Goal: Task Accomplishment & Management: Use online tool/utility

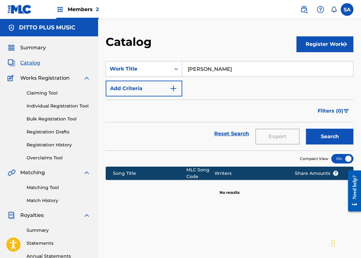
drag, startPoint x: 44, startPoint y: 189, endPoint x: 51, endPoint y: 180, distance: 11.3
click at [44, 189] on link "Matching Tool" at bounding box center [59, 187] width 64 height 7
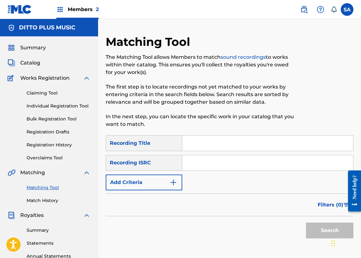
click at [198, 140] on input "Search Form" at bounding box center [267, 143] width 171 height 15
paste input "48 Freestyle Part 2"
type input "48 Freestyle Part 2"
click at [326, 233] on button "Search" at bounding box center [329, 231] width 47 height 16
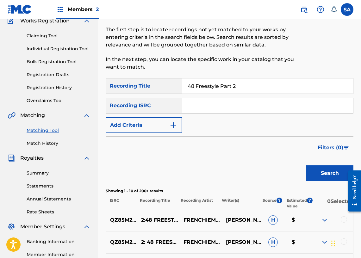
scroll to position [46, 0]
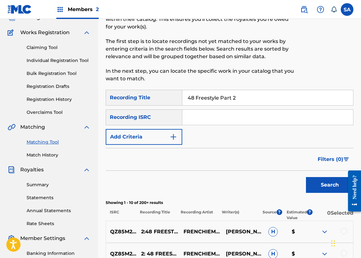
click at [164, 118] on div "Recording ISRC" at bounding box center [144, 117] width 76 height 16
click at [161, 137] on button "Add Criteria" at bounding box center [144, 137] width 76 height 16
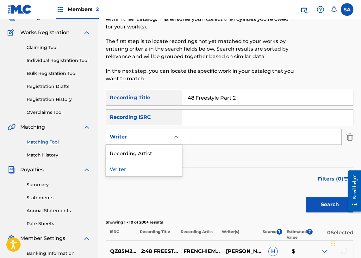
drag, startPoint x: 155, startPoint y: 138, endPoint x: 152, endPoint y: 143, distance: 5.9
click at [155, 138] on div "Writer" at bounding box center [138, 137] width 57 height 8
drag, startPoint x: 146, startPoint y: 154, endPoint x: 155, endPoint y: 148, distance: 10.3
click at [146, 154] on div "Recording Artist" at bounding box center [144, 153] width 76 height 16
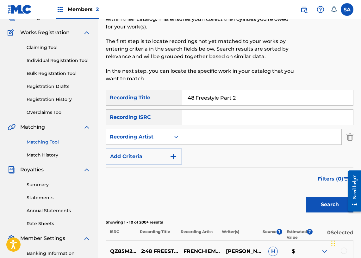
click at [197, 134] on input "Search Form" at bounding box center [261, 136] width 159 height 15
type input "[PERSON_NAME]"
click at [306, 197] on button "Search" at bounding box center [329, 205] width 47 height 16
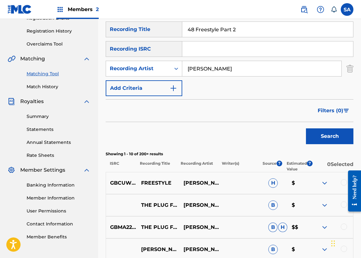
scroll to position [0, 0]
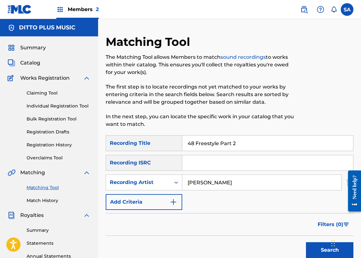
click at [29, 64] on span "Catalog" at bounding box center [30, 63] width 20 height 8
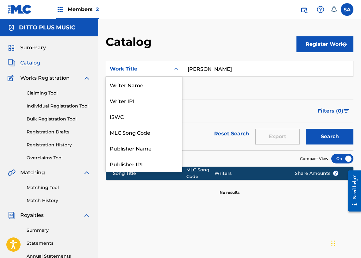
click at [174, 70] on icon "Search Form" at bounding box center [176, 69] width 6 height 6
click at [141, 132] on div "MLC Song Code" at bounding box center [144, 132] width 76 height 16
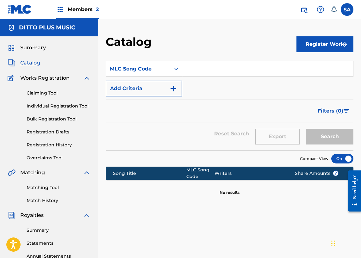
click at [194, 66] on input "Search Form" at bounding box center [267, 68] width 171 height 15
drag, startPoint x: 194, startPoint y: 66, endPoint x: 197, endPoint y: 74, distance: 7.9
paste input "GE7DWQ"
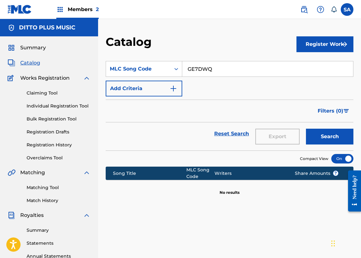
type input "GE7DWQ"
click at [321, 140] on button "Search" at bounding box center [329, 137] width 47 height 16
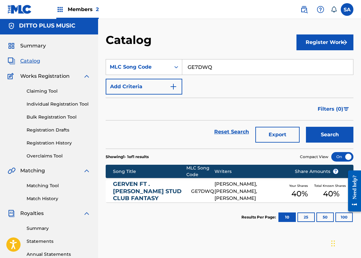
scroll to position [1, 0]
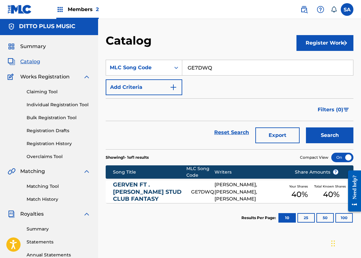
click at [149, 191] on link "GERVEN FT . [PERSON_NAME] STUD CLUB FANTASY" at bounding box center [147, 191] width 69 height 21
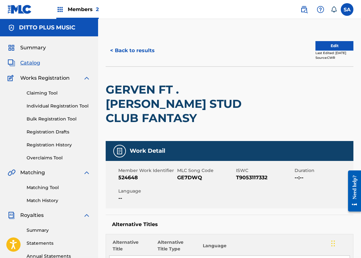
click at [34, 185] on link "Matching Tool" at bounding box center [59, 187] width 64 height 7
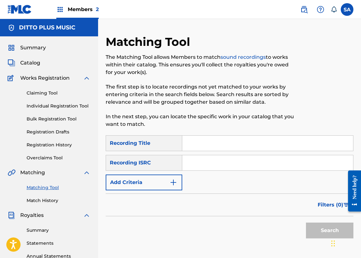
click at [205, 150] on input "Search Form" at bounding box center [267, 143] width 171 height 15
paste input "Gerven Ft . [PERSON_NAME] Stud Club Fantasy"
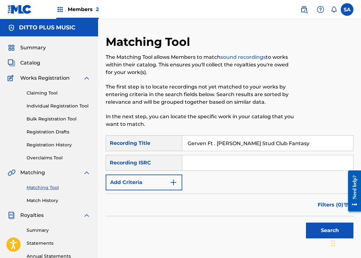
click at [306, 223] on button "Search" at bounding box center [329, 231] width 47 height 16
click at [208, 143] on input "Gerven Ft . [PERSON_NAME] Stud Club Fantasy" at bounding box center [267, 143] width 171 height 15
drag, startPoint x: 207, startPoint y: 144, endPoint x: 285, endPoint y: 144, distance: 77.4
click at [285, 144] on input "Gerven Ft . [PERSON_NAME] Stud Club Fantasy" at bounding box center [267, 143] width 171 height 15
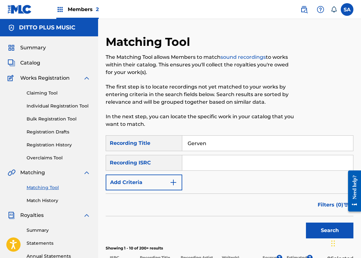
click at [306, 223] on button "Search" at bounding box center [329, 231] width 47 height 16
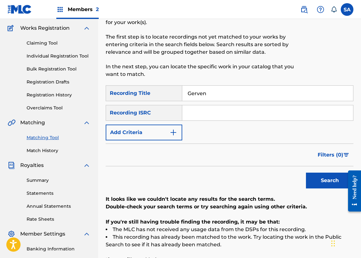
scroll to position [44, 0]
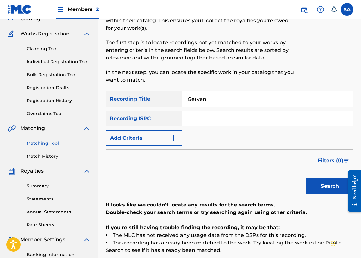
click at [197, 103] on input "Gerven" at bounding box center [267, 98] width 171 height 15
paste input "Ft . [PERSON_NAME] Stud Club Fantasy"
drag, startPoint x: 236, startPoint y: 99, endPoint x: 175, endPoint y: 99, distance: 61.0
click at [175, 99] on div "SearchWithCriteriaf9272961-5f35-4dad-bd8b-968e25711329 Recording Title Gerven F…" at bounding box center [229, 99] width 247 height 16
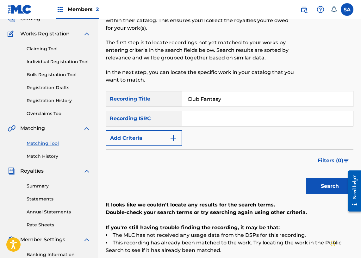
type input "Club Fantasy"
click at [306, 178] on button "Search" at bounding box center [329, 186] width 47 height 16
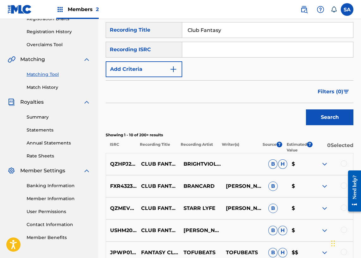
scroll to position [96, 0]
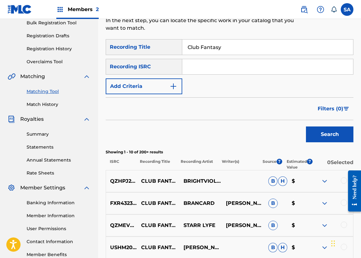
click at [170, 83] on img "Search Form" at bounding box center [173, 86] width 8 height 8
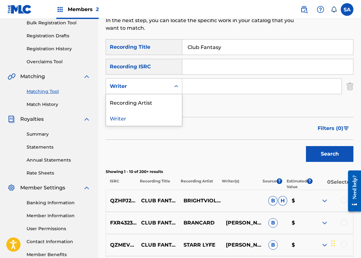
click at [159, 87] on div "Writer" at bounding box center [138, 86] width 57 height 8
drag, startPoint x: 147, startPoint y: 104, endPoint x: 164, endPoint y: 96, distance: 18.9
click at [147, 104] on div "Recording Artist" at bounding box center [144, 102] width 76 height 16
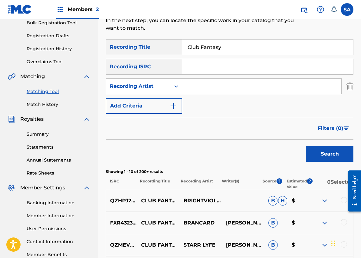
click at [203, 81] on input "Search Form" at bounding box center [261, 86] width 159 height 15
type input "[PERSON_NAME]"
click at [306, 146] on button "Search" at bounding box center [329, 154] width 47 height 16
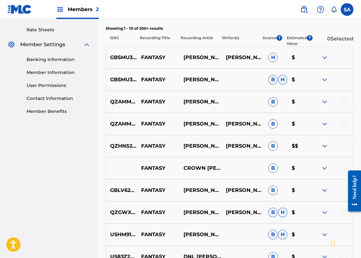
scroll to position [256, 0]
